Goal: Task Accomplishment & Management: Manage account settings

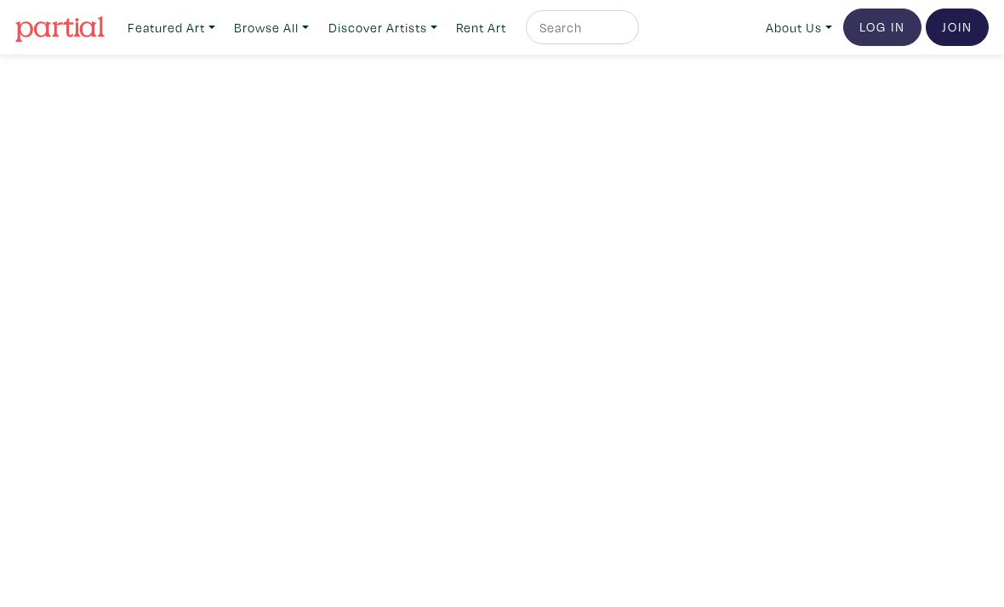
click at [872, 25] on link "Log In" at bounding box center [882, 27] width 78 height 37
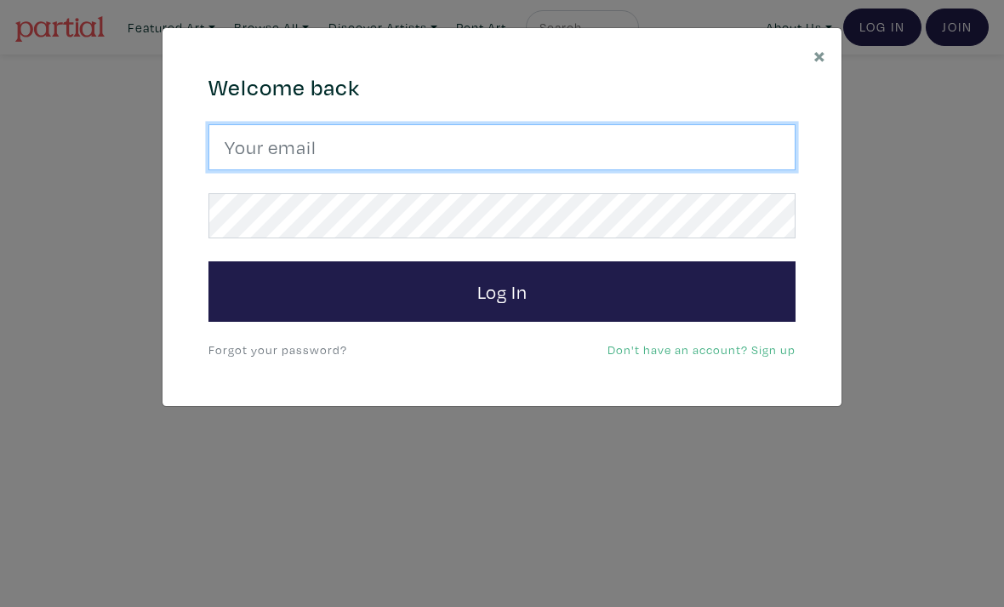
click at [400, 147] on input "email" at bounding box center [502, 147] width 587 height 46
type input "ritchie.mash@hotmail.com"
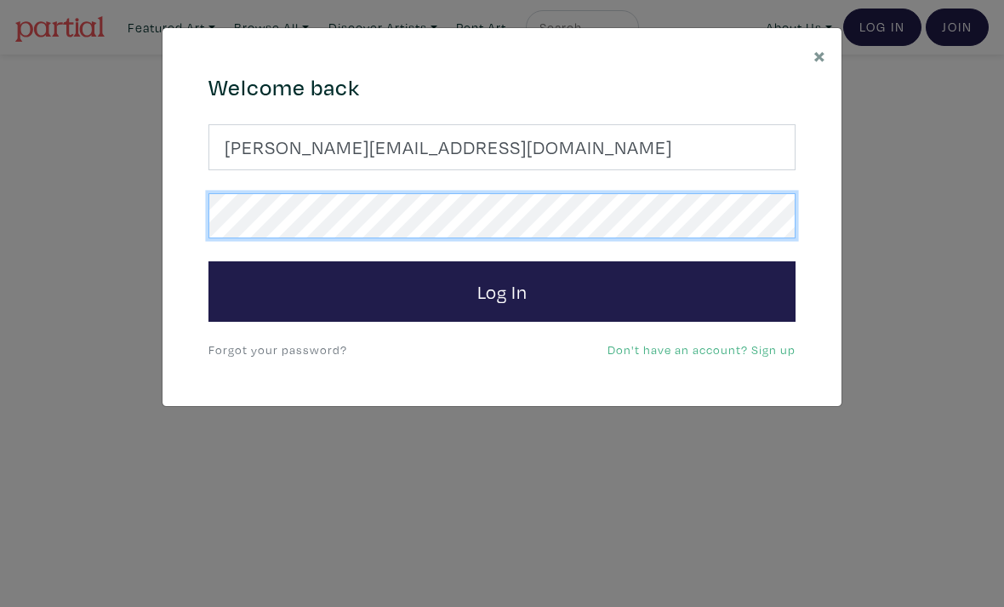
click at [502, 290] on button "Log In" at bounding box center [502, 291] width 587 height 61
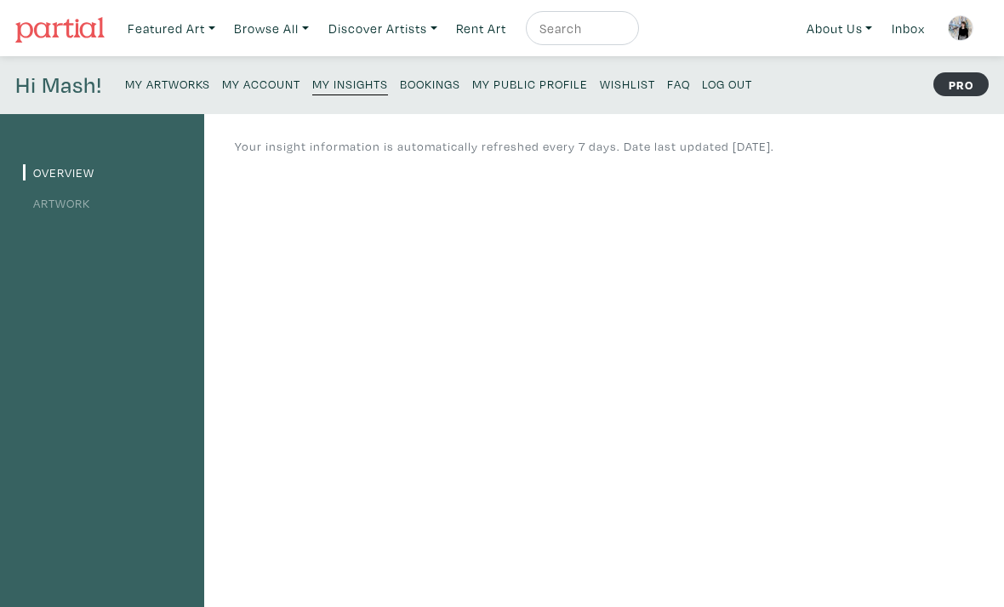
click at [242, 88] on small "My Account" at bounding box center [261, 84] width 78 height 16
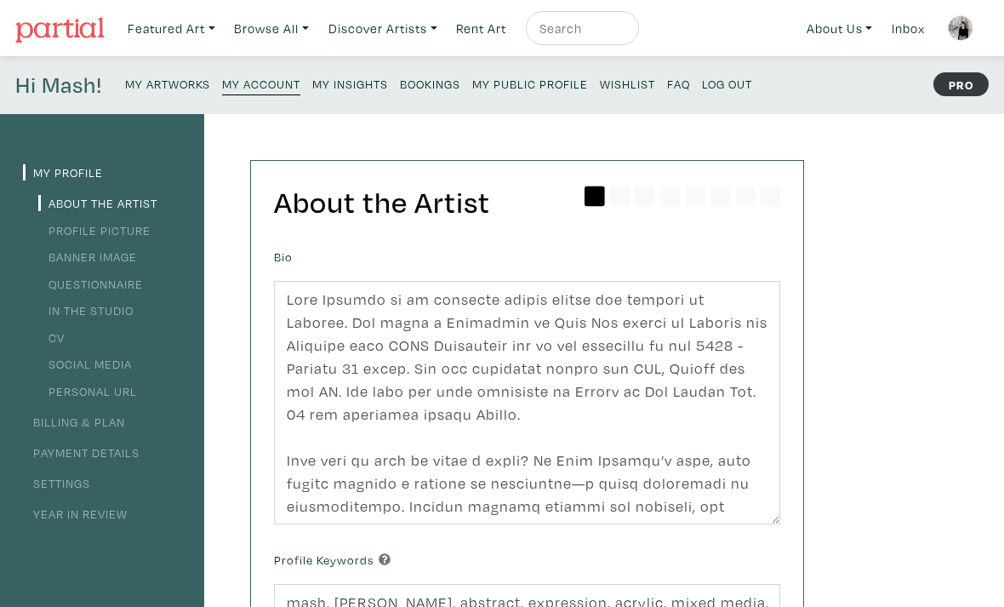
click at [89, 420] on link "Billing & Plan" at bounding box center [74, 422] width 102 height 16
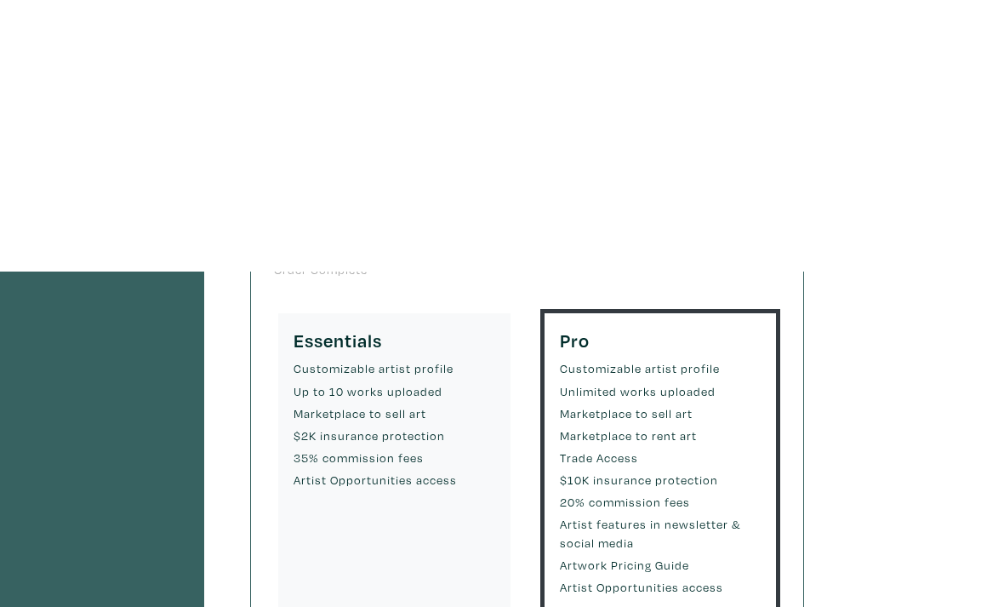
scroll to position [40, 0]
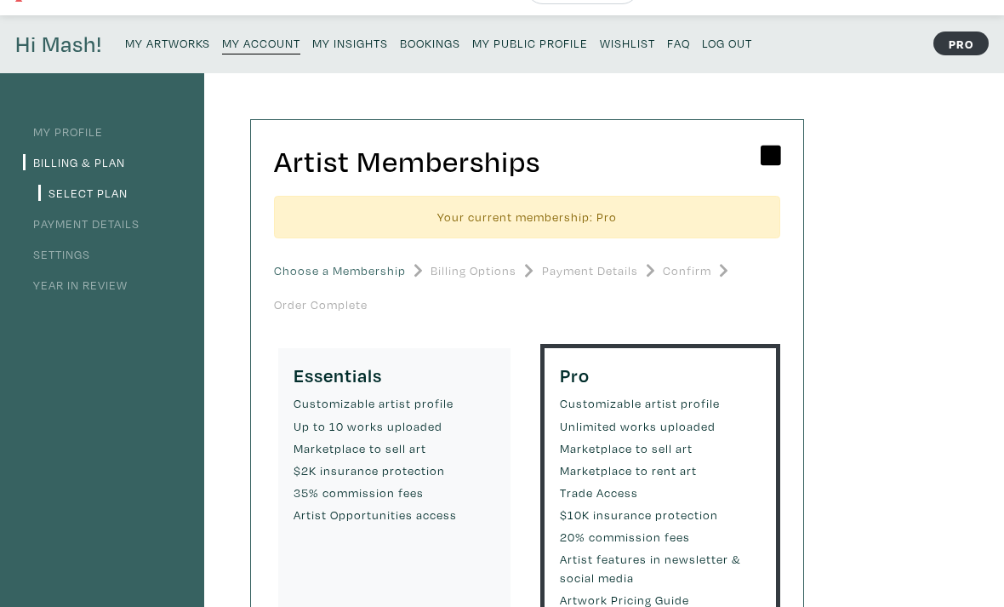
click at [109, 224] on link "Payment Details" at bounding box center [81, 224] width 117 height 16
